Goal: Task Accomplishment & Management: Use online tool/utility

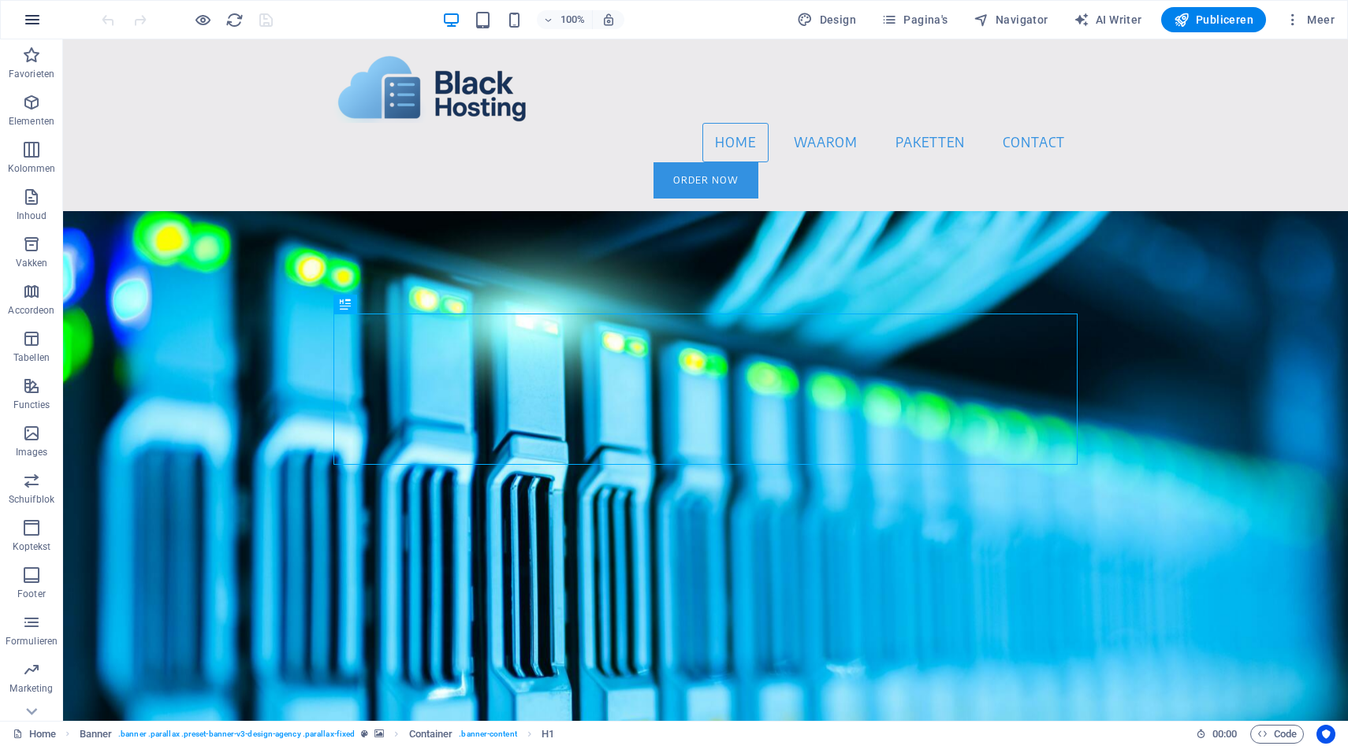
click at [35, 17] on icon "button" at bounding box center [32, 19] width 19 height 19
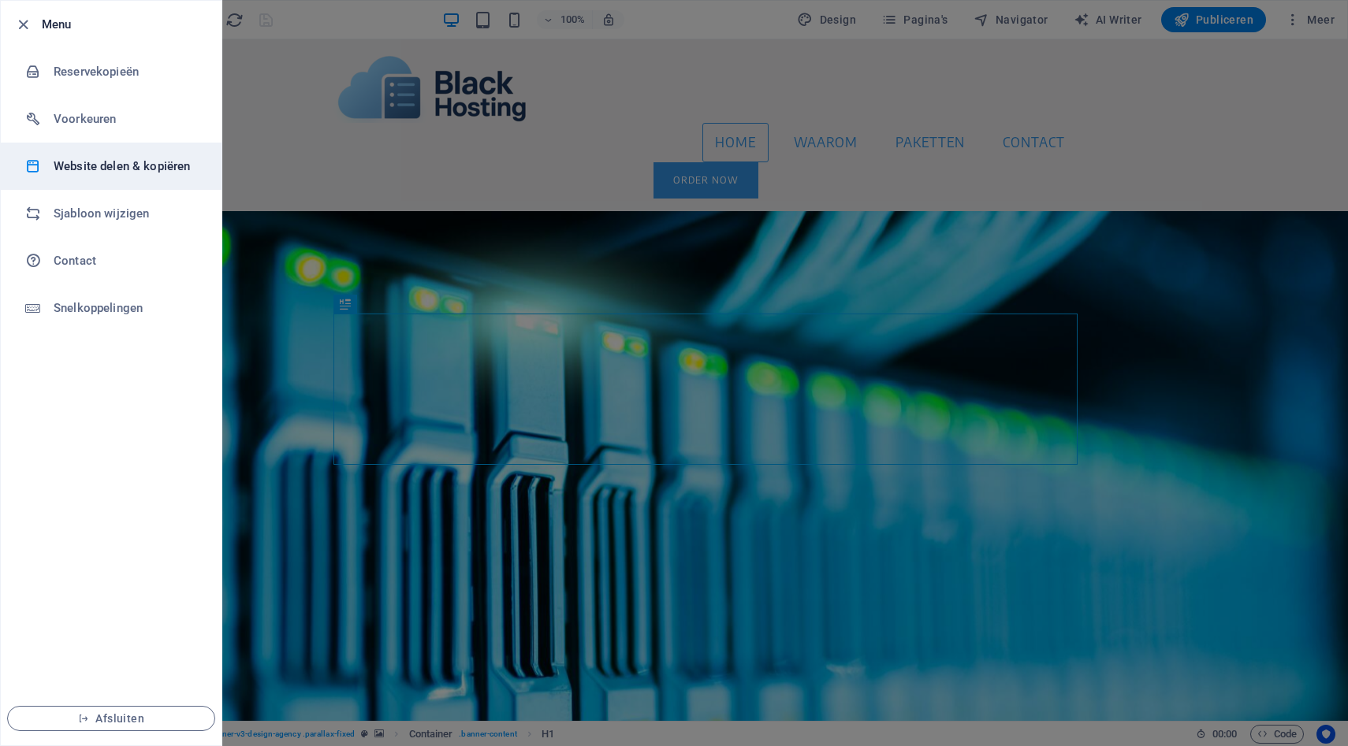
click at [84, 166] on h6 "Website delen & kopiëren" at bounding box center [127, 166] width 146 height 19
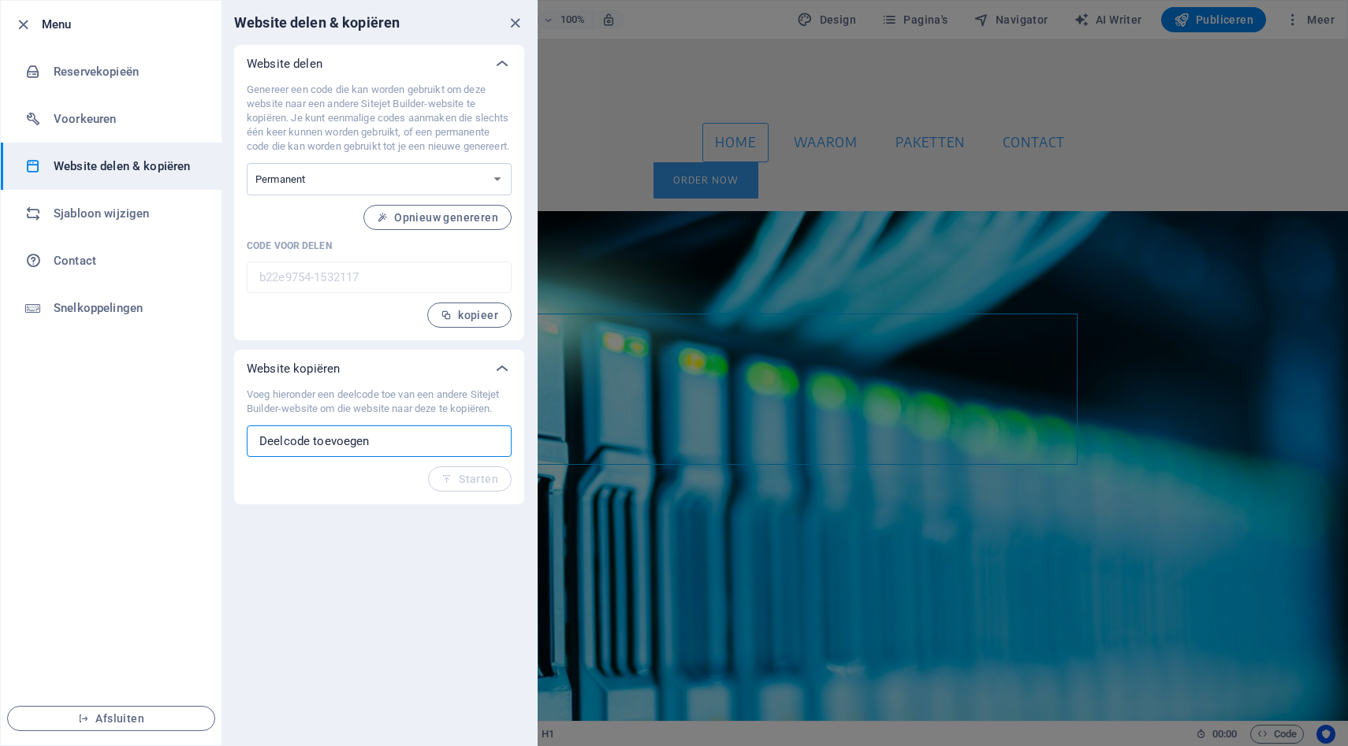
click at [359, 452] on input "text" at bounding box center [379, 442] width 265 height 32
click at [447, 192] on select "Eenmalig Permanent" at bounding box center [379, 179] width 265 height 32
click at [434, 224] on span "Opnieuw genereren" at bounding box center [437, 217] width 121 height 13
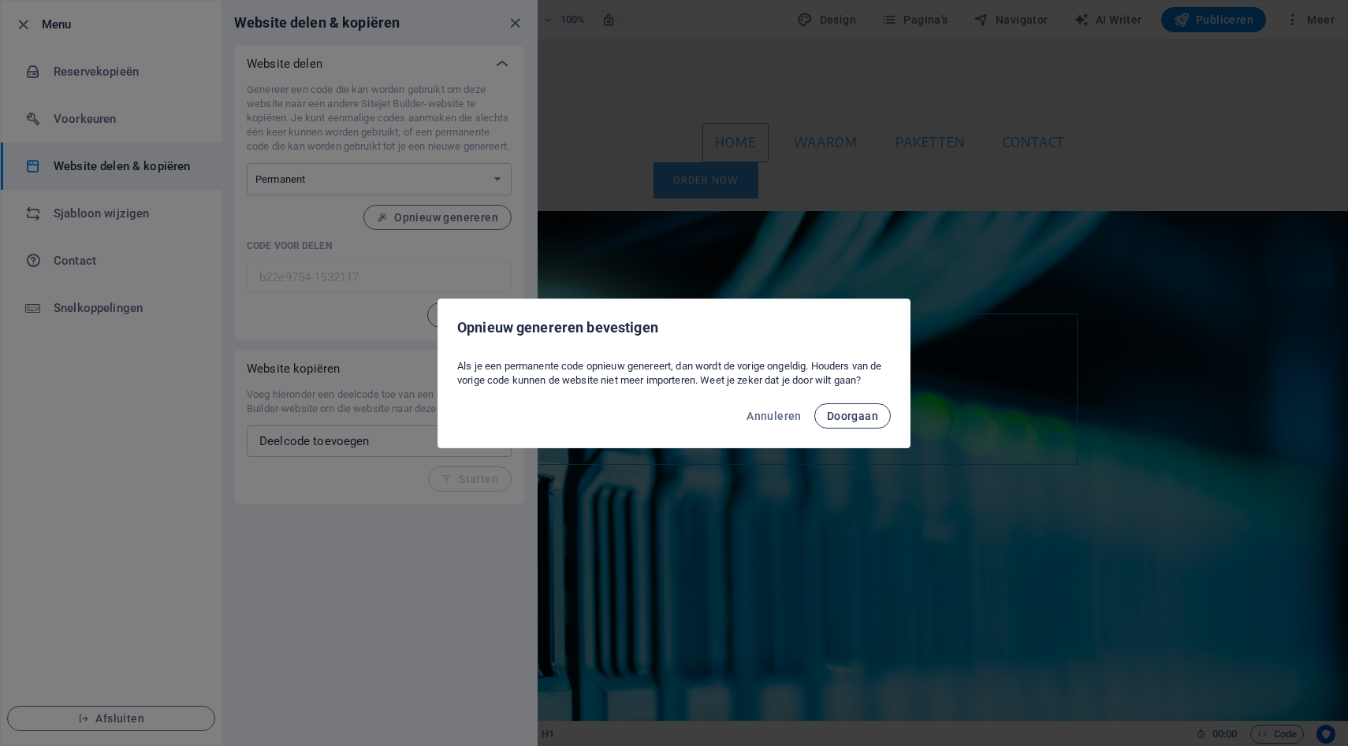
click at [865, 419] on span "Doorgaan" at bounding box center [852, 416] width 51 height 13
type input "5d0baed2-1532117"
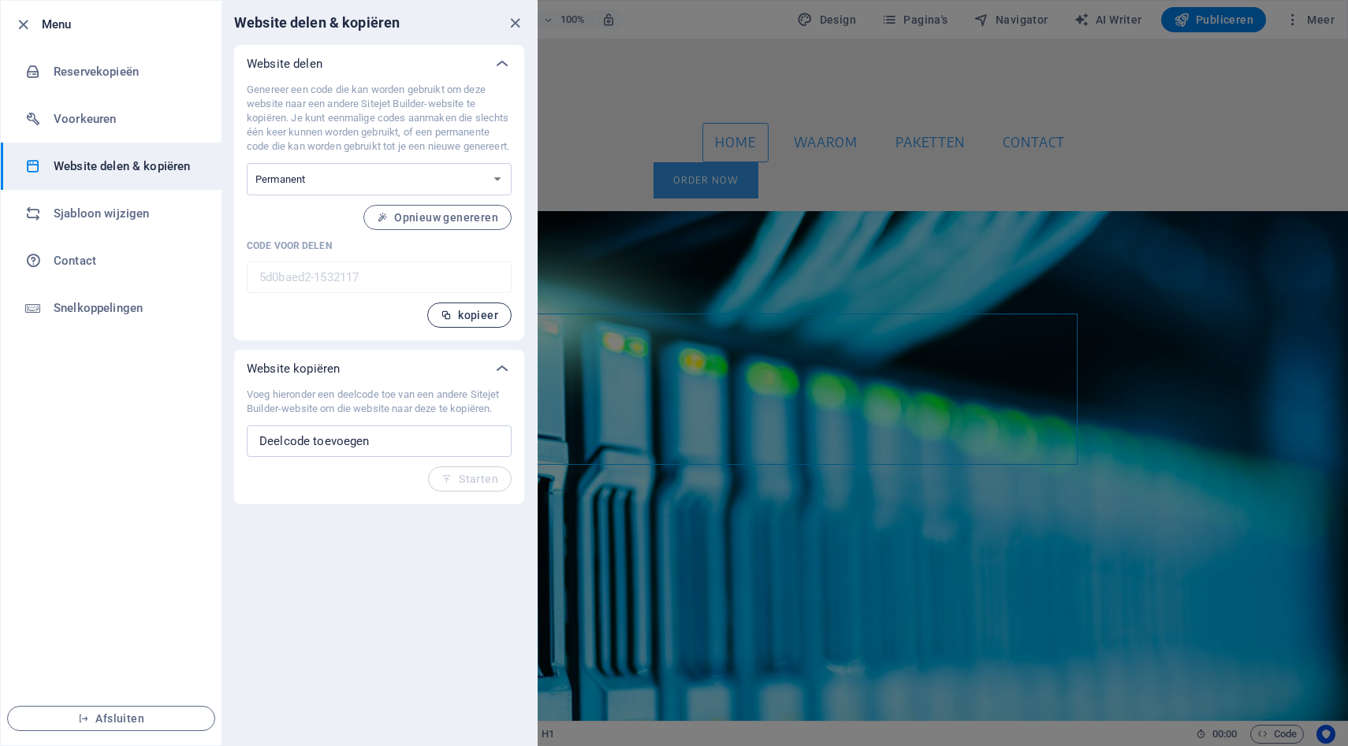
click at [473, 322] on span "kopieer" at bounding box center [470, 315] width 58 height 13
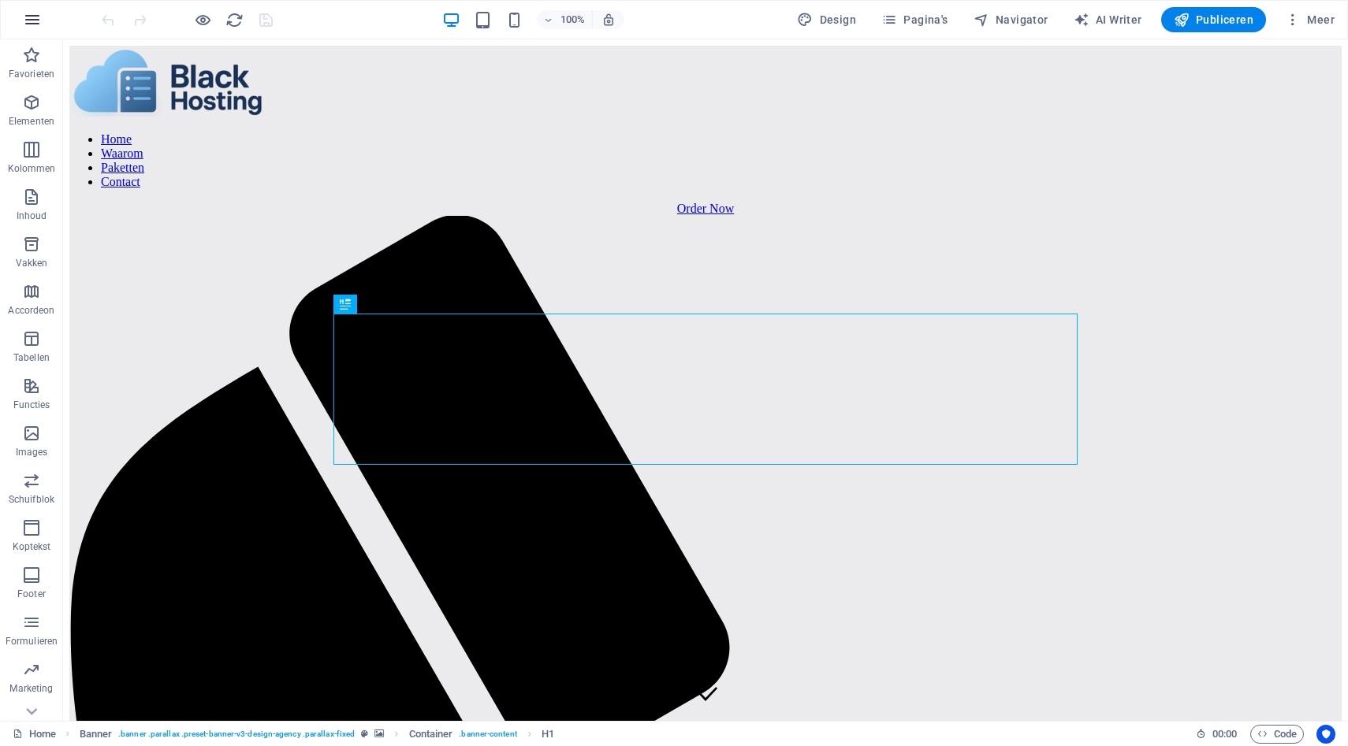
click at [35, 17] on icon "button" at bounding box center [32, 19] width 19 height 19
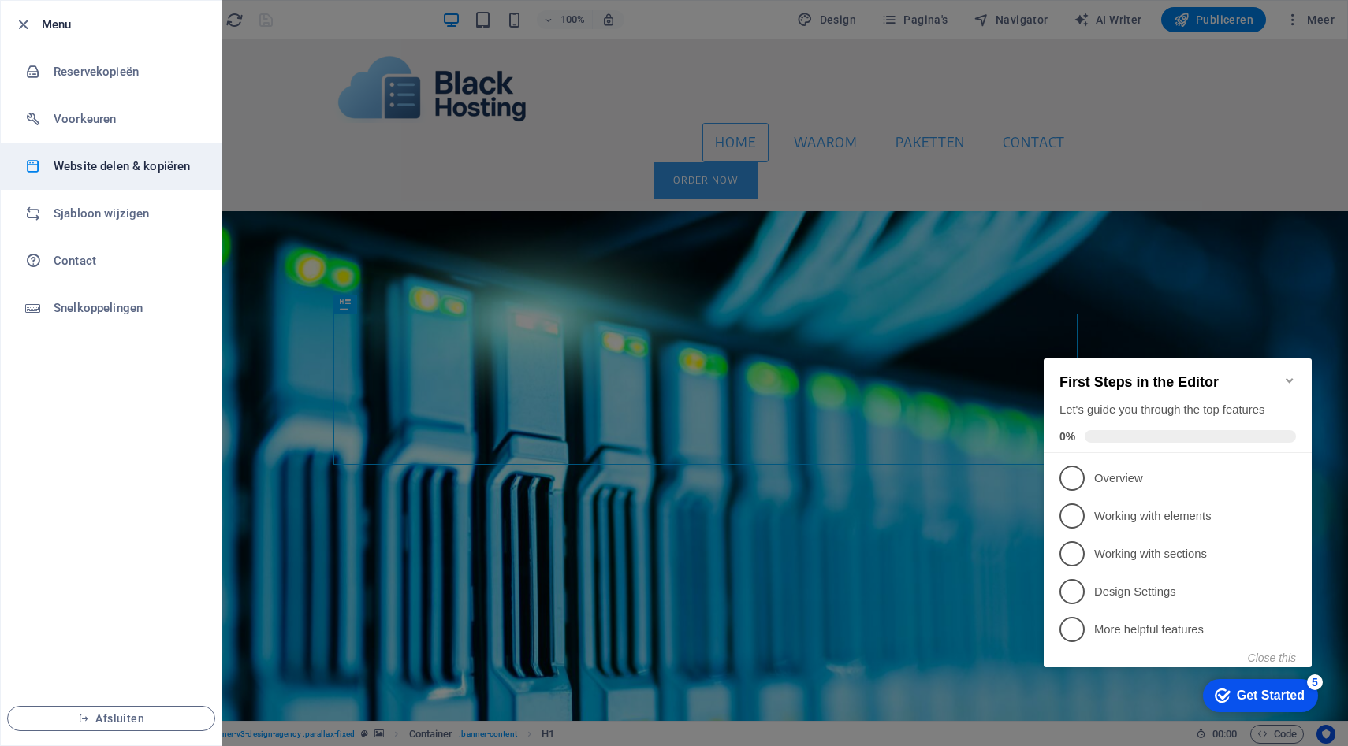
click at [129, 167] on h6 "Website delen & kopiëren" at bounding box center [127, 166] width 146 height 19
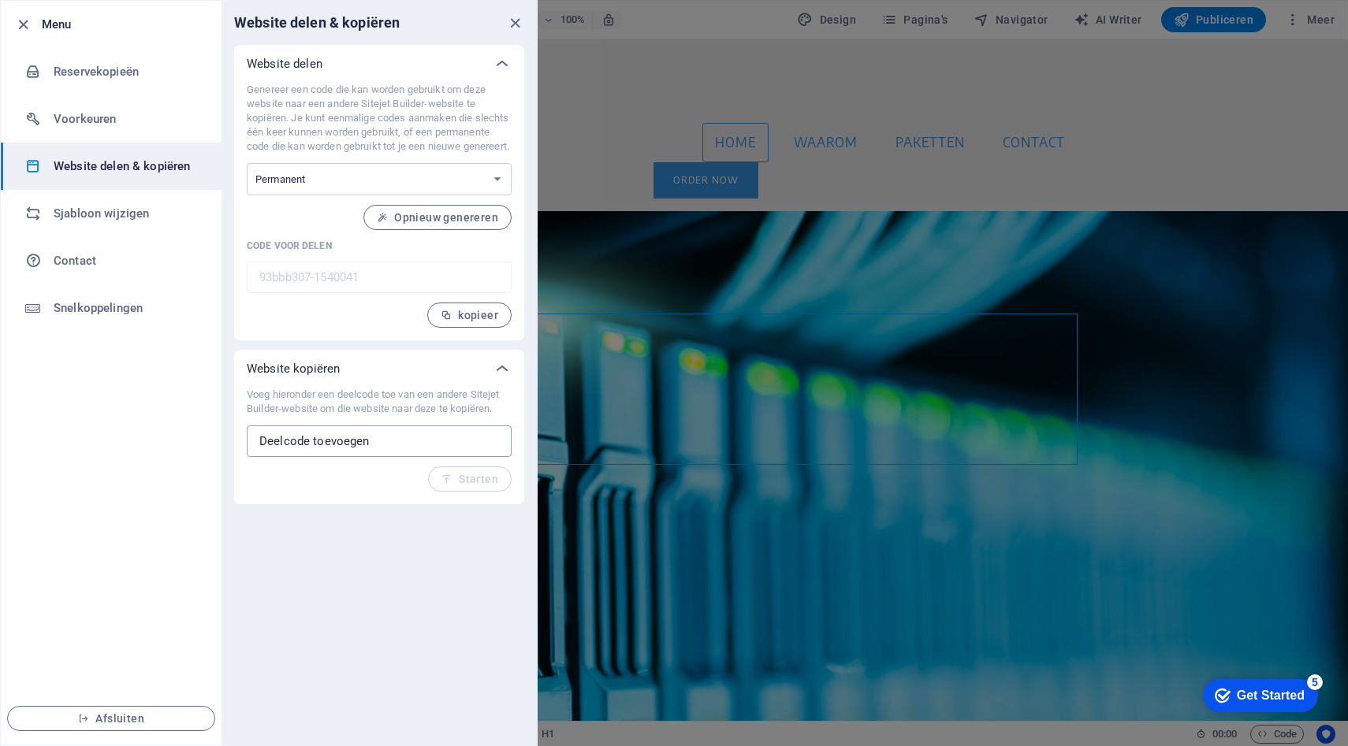
click at [317, 457] on input "text" at bounding box center [379, 442] width 265 height 32
paste input "5d0baed2-1532117"
type input "5d0baed2-1532117"
click at [479, 486] on span "Starten" at bounding box center [469, 479] width 57 height 13
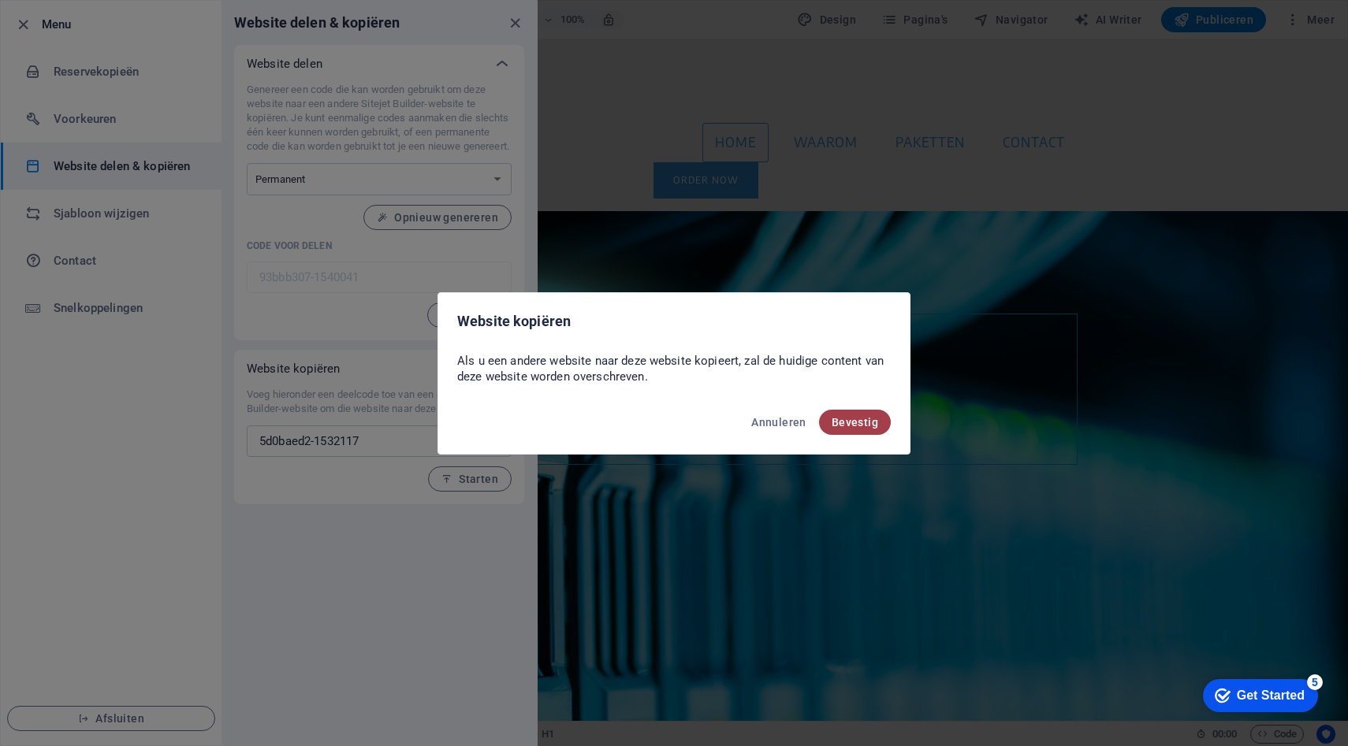
click at [864, 422] on span "Bevestig" at bounding box center [855, 422] width 47 height 13
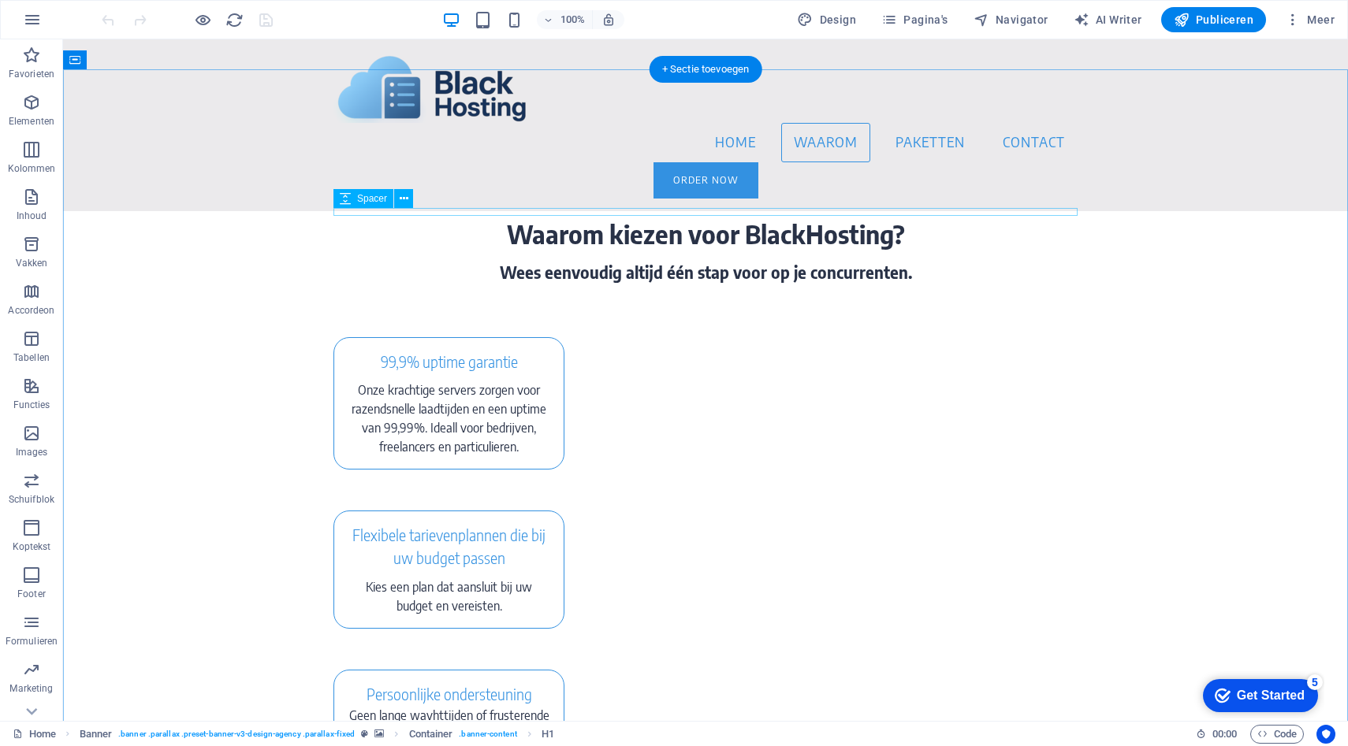
scroll to position [434, 0]
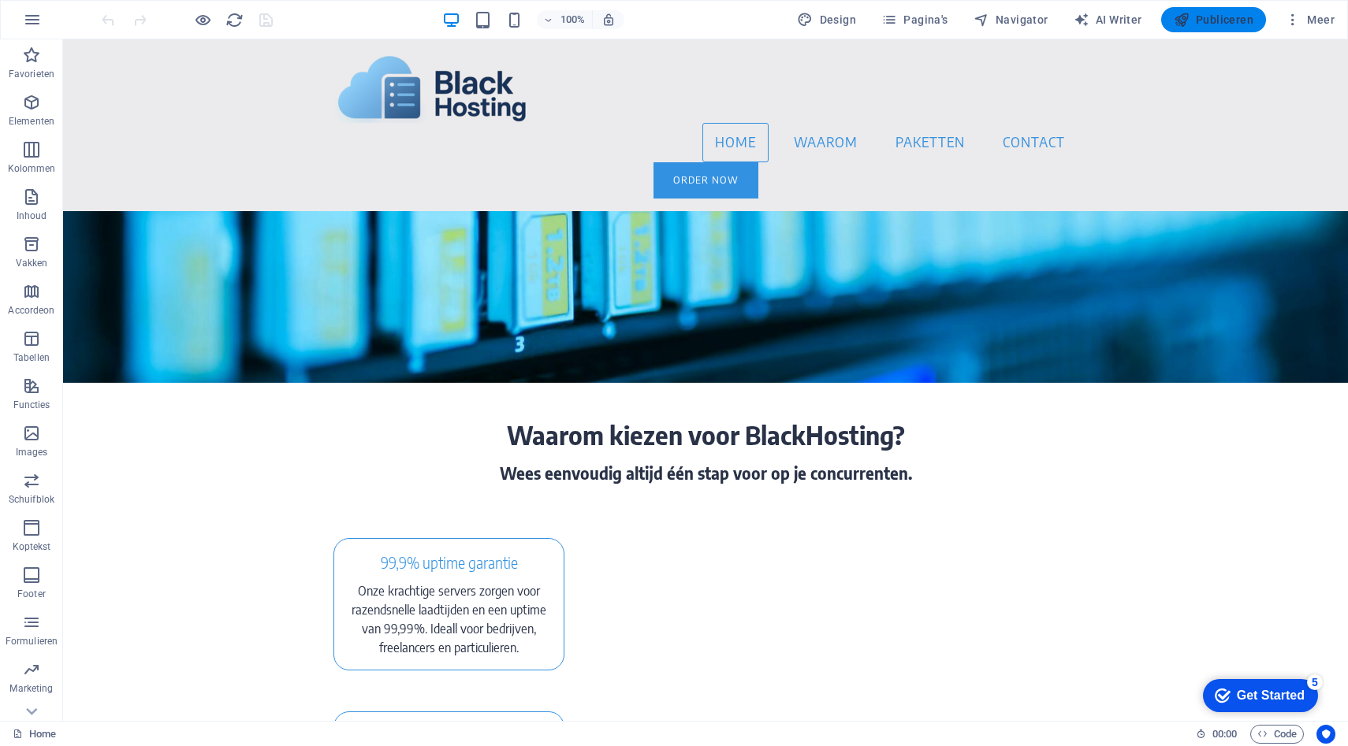
click at [1224, 24] on span "Publiceren" at bounding box center [1214, 20] width 80 height 16
